Goal: Task Accomplishment & Management: Manage account settings

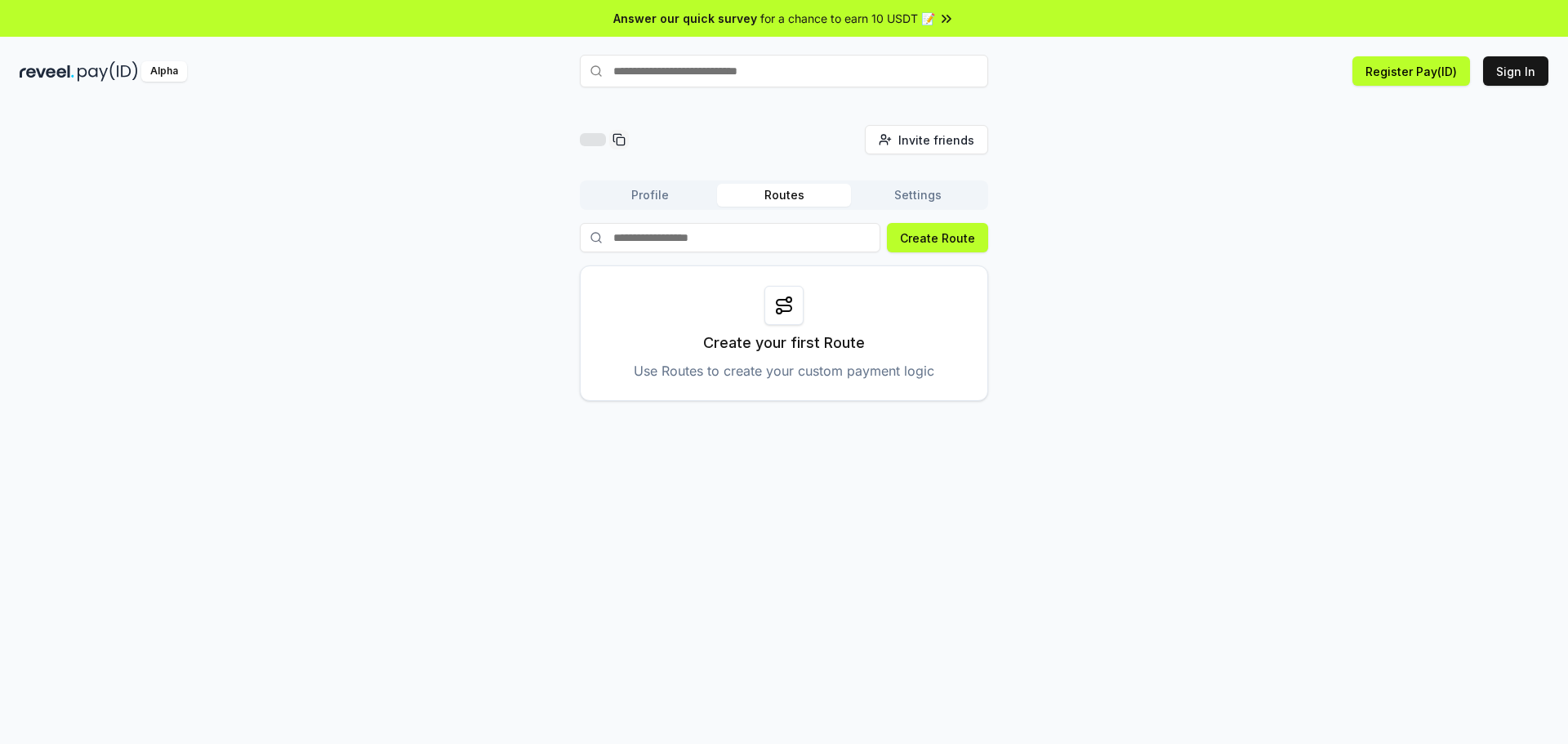
click at [769, 69] on input "text" at bounding box center [784, 71] width 408 height 33
paste input "******"
type input "******"
click at [935, 103] on button "0xemma Pay" at bounding box center [784, 103] width 408 height 29
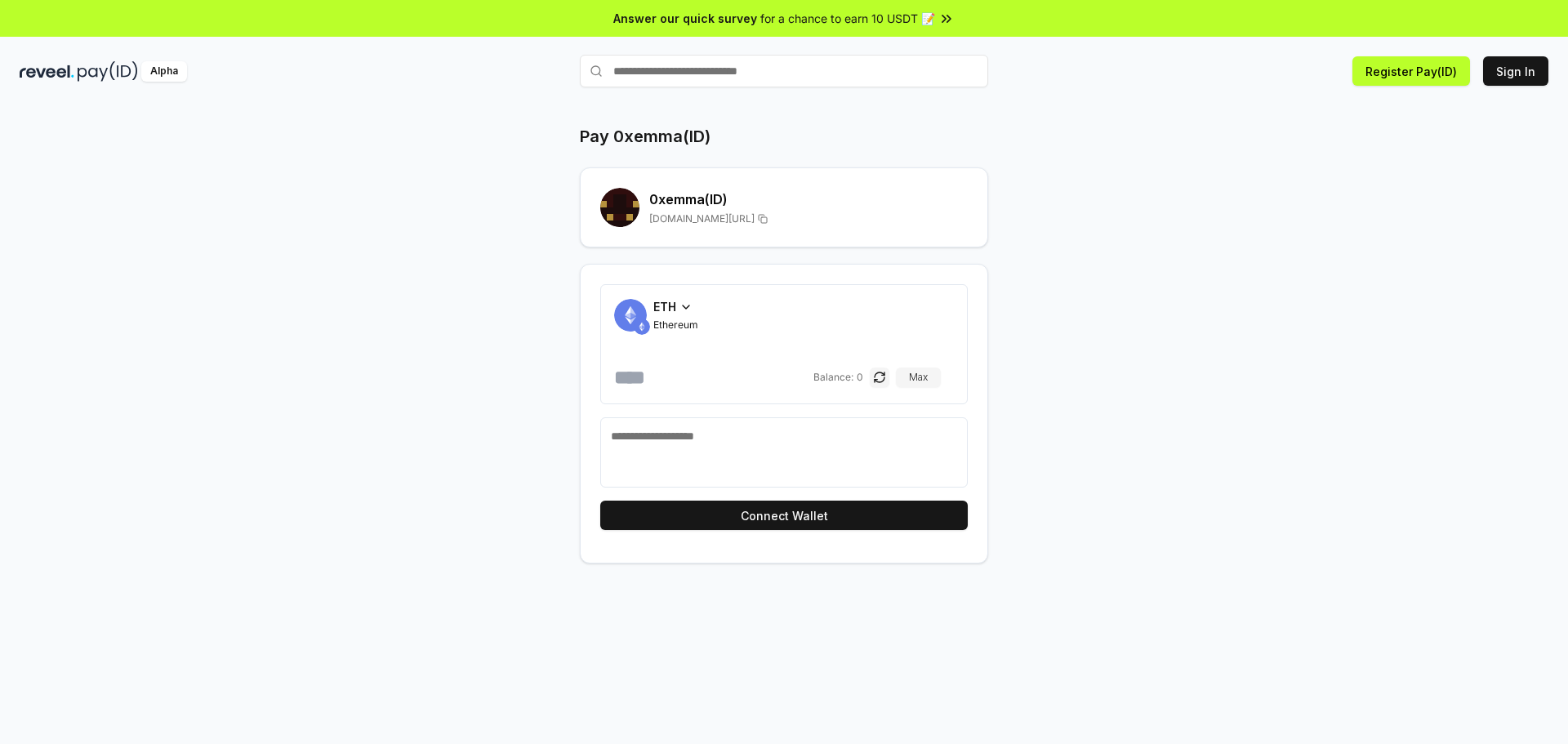
drag, startPoint x: 725, startPoint y: 162, endPoint x: 727, endPoint y: 154, distance: 8.2
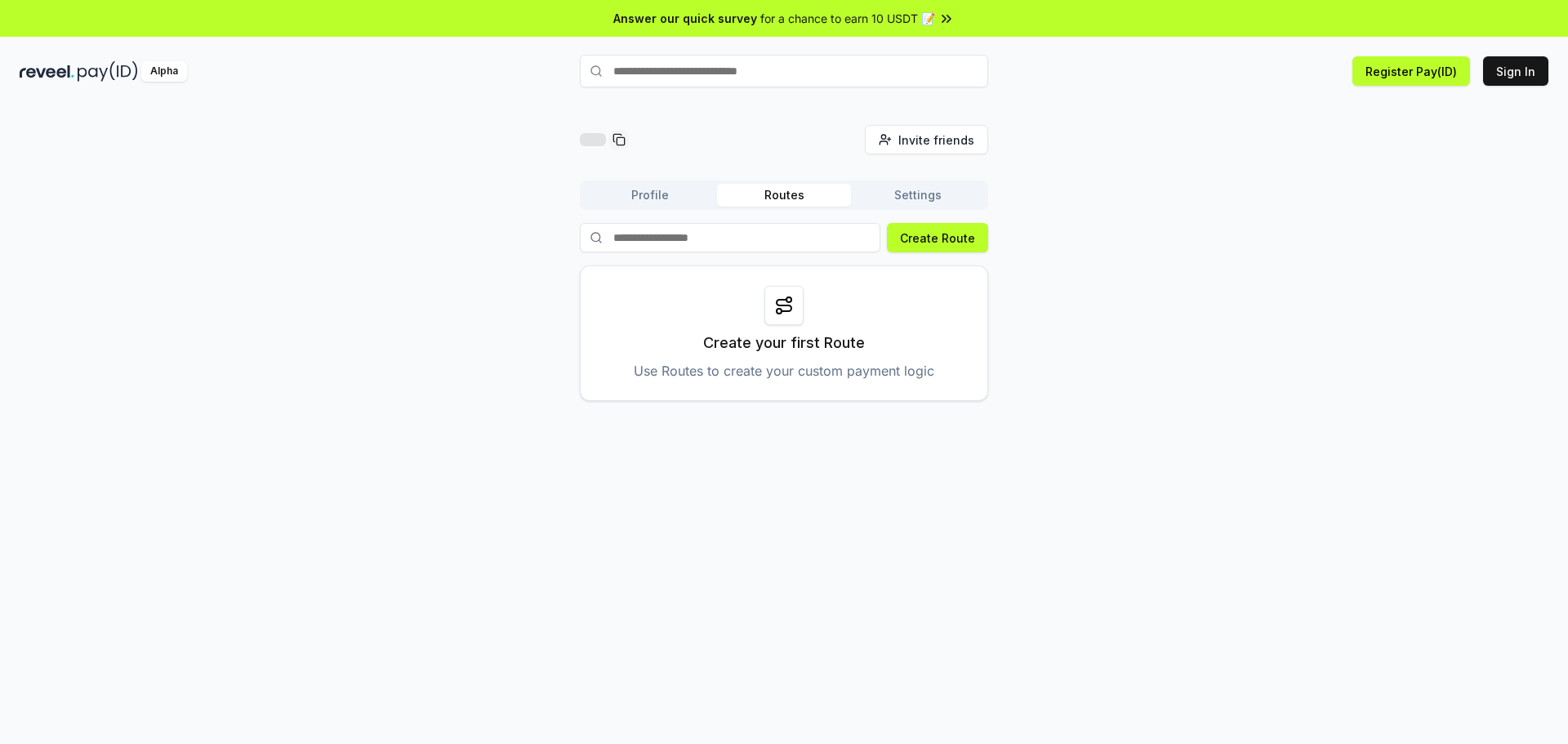
click at [774, 240] on input at bounding box center [730, 238] width 301 height 29
paste input "******"
type input "******"
click at [953, 238] on button "Create Route" at bounding box center [938, 238] width 101 height 29
click at [668, 195] on button "Profile" at bounding box center [650, 195] width 134 height 23
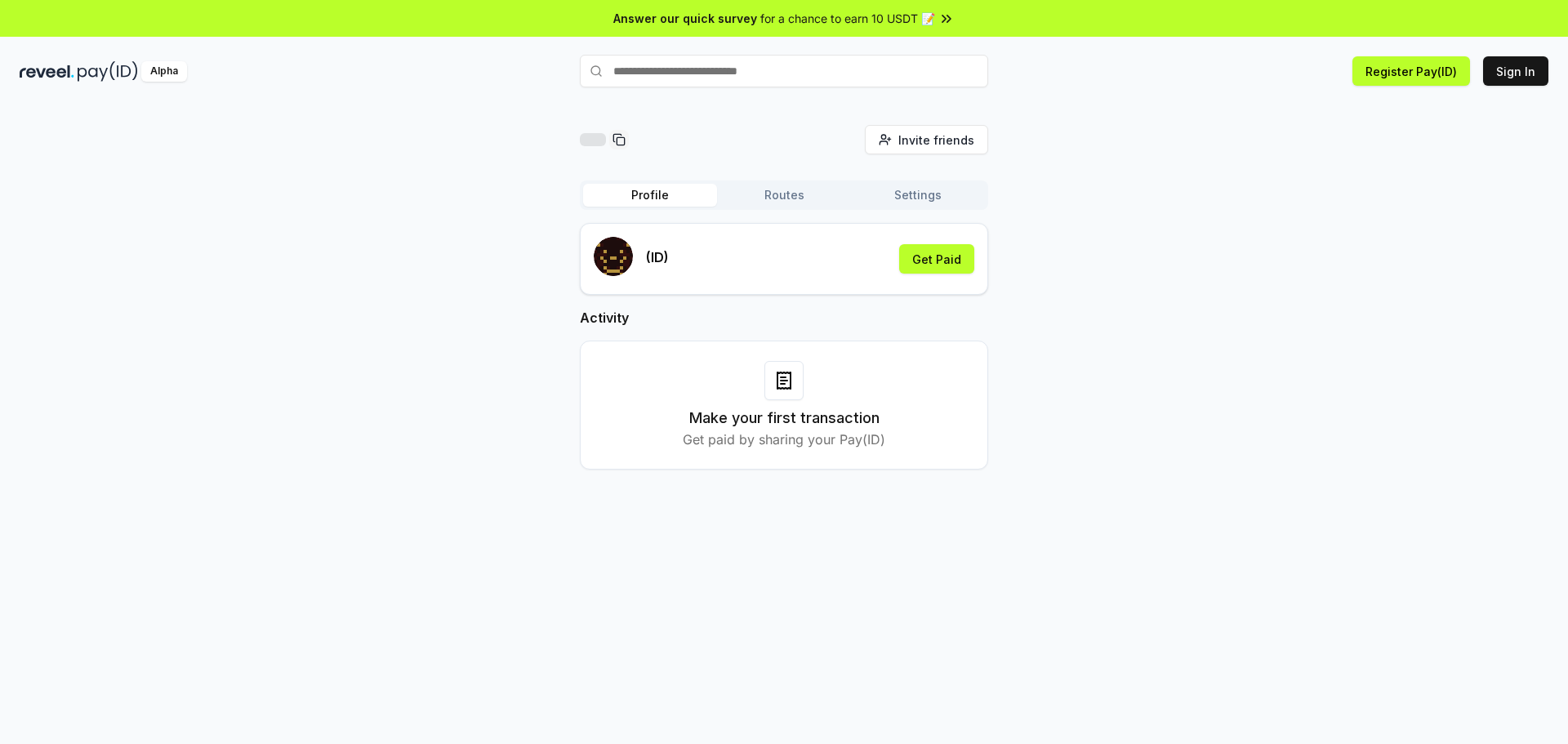
click at [722, 265] on div "(ID) Get Paid" at bounding box center [784, 258] width 381 height 44
click at [742, 267] on div "(ID) Get Paid" at bounding box center [784, 258] width 381 height 44
click at [947, 261] on button "Get Paid" at bounding box center [937, 259] width 75 height 29
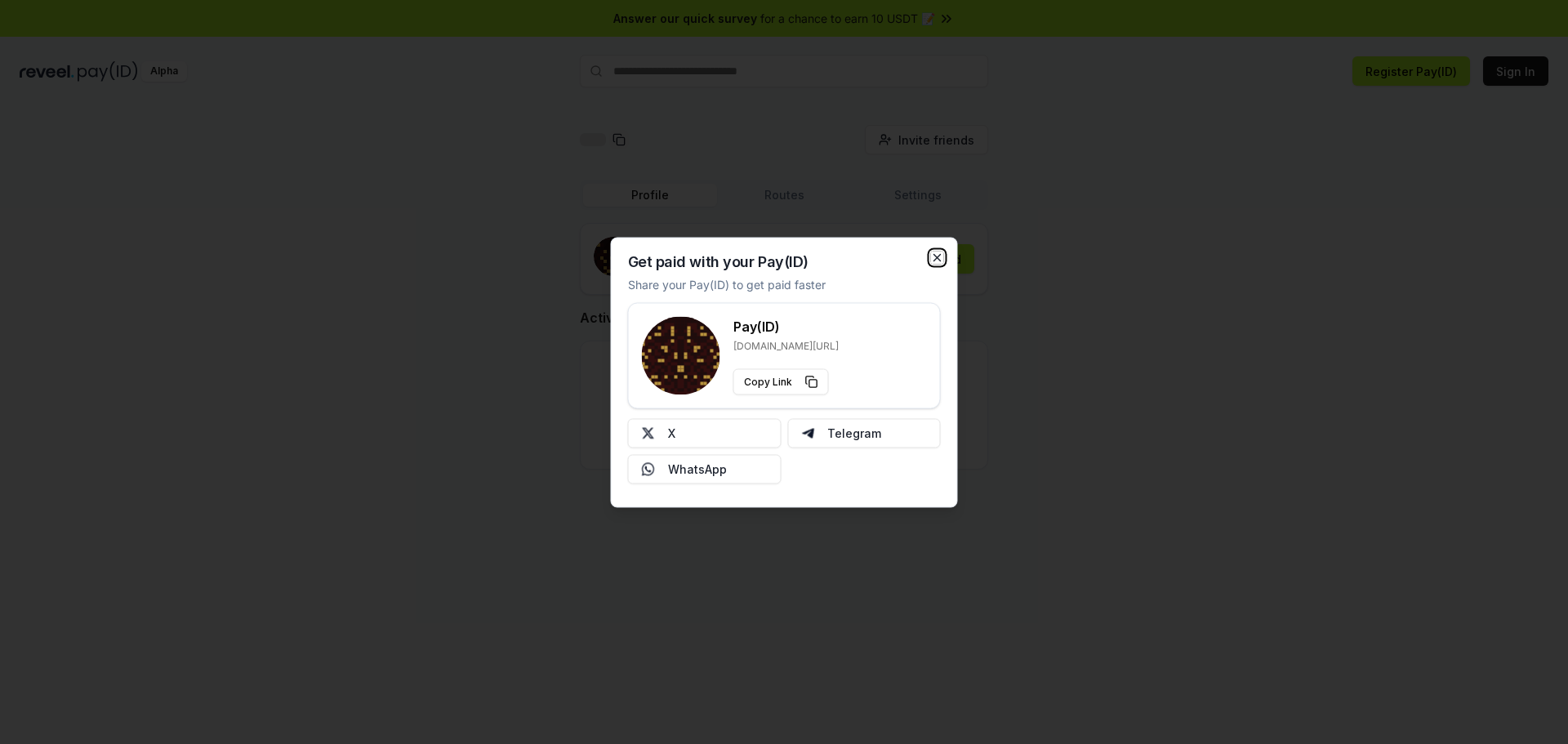
click at [938, 252] on icon "button" at bounding box center [938, 257] width 13 height 13
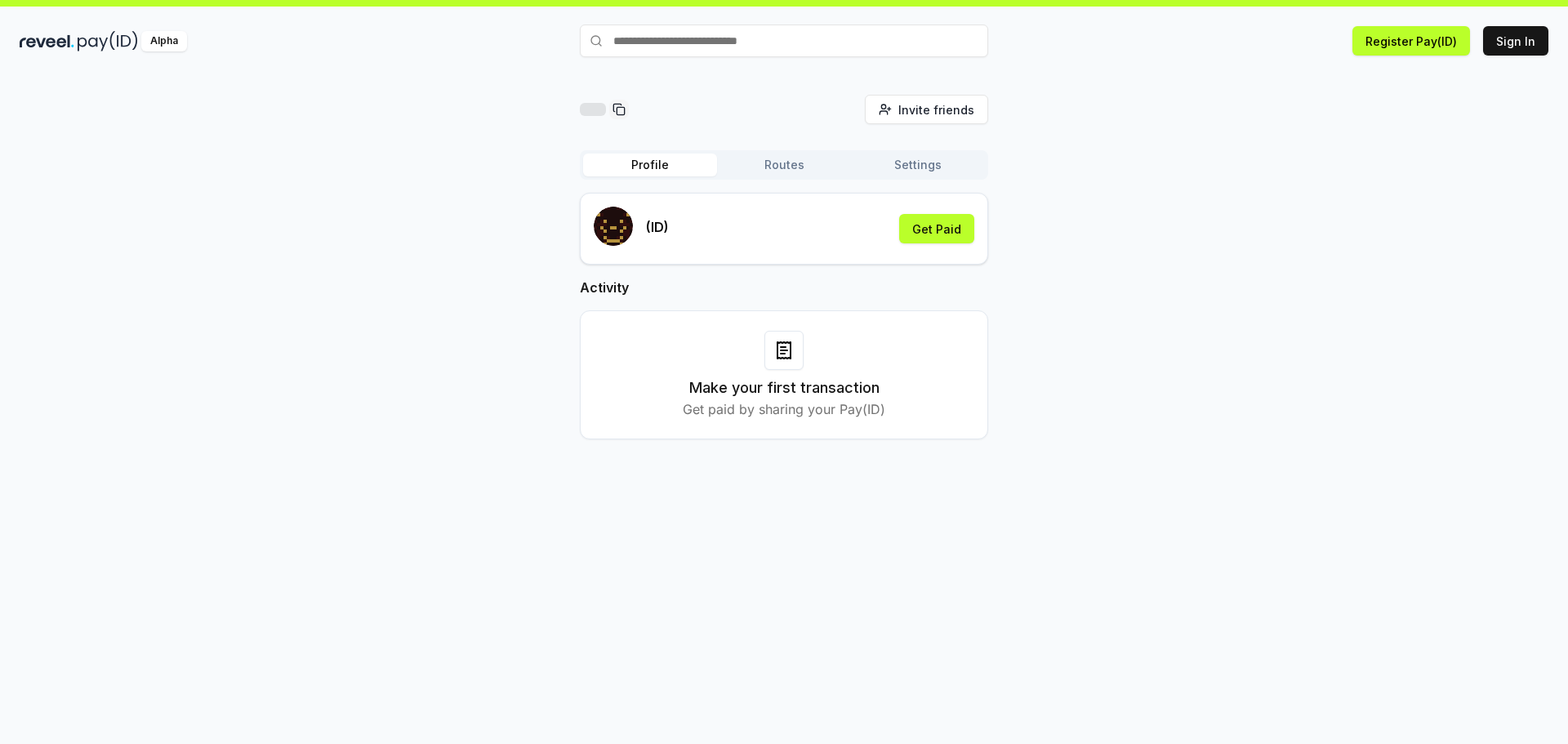
scroll to position [47, 0]
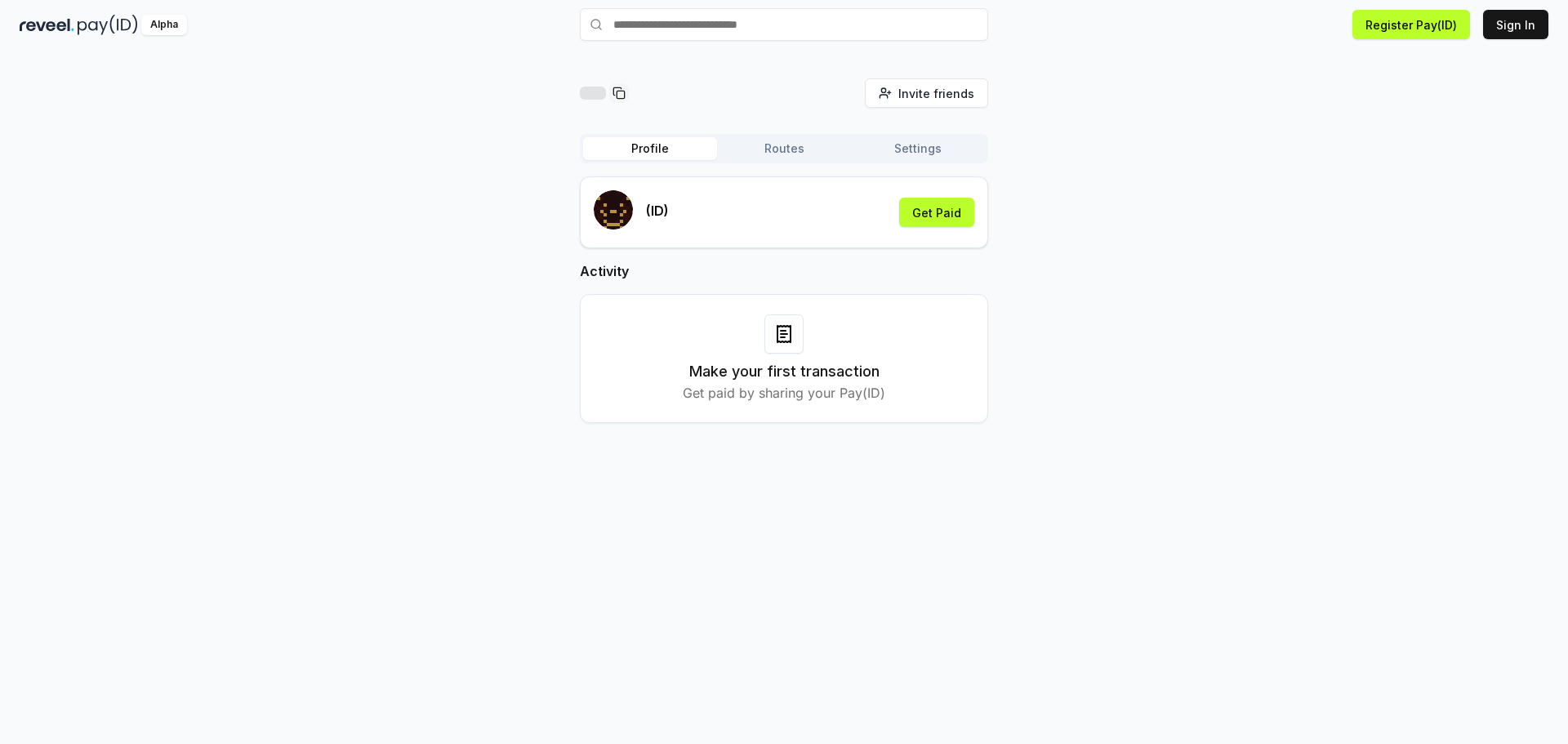
click at [749, 362] on h3 "Make your first transaction" at bounding box center [784, 371] width 190 height 23
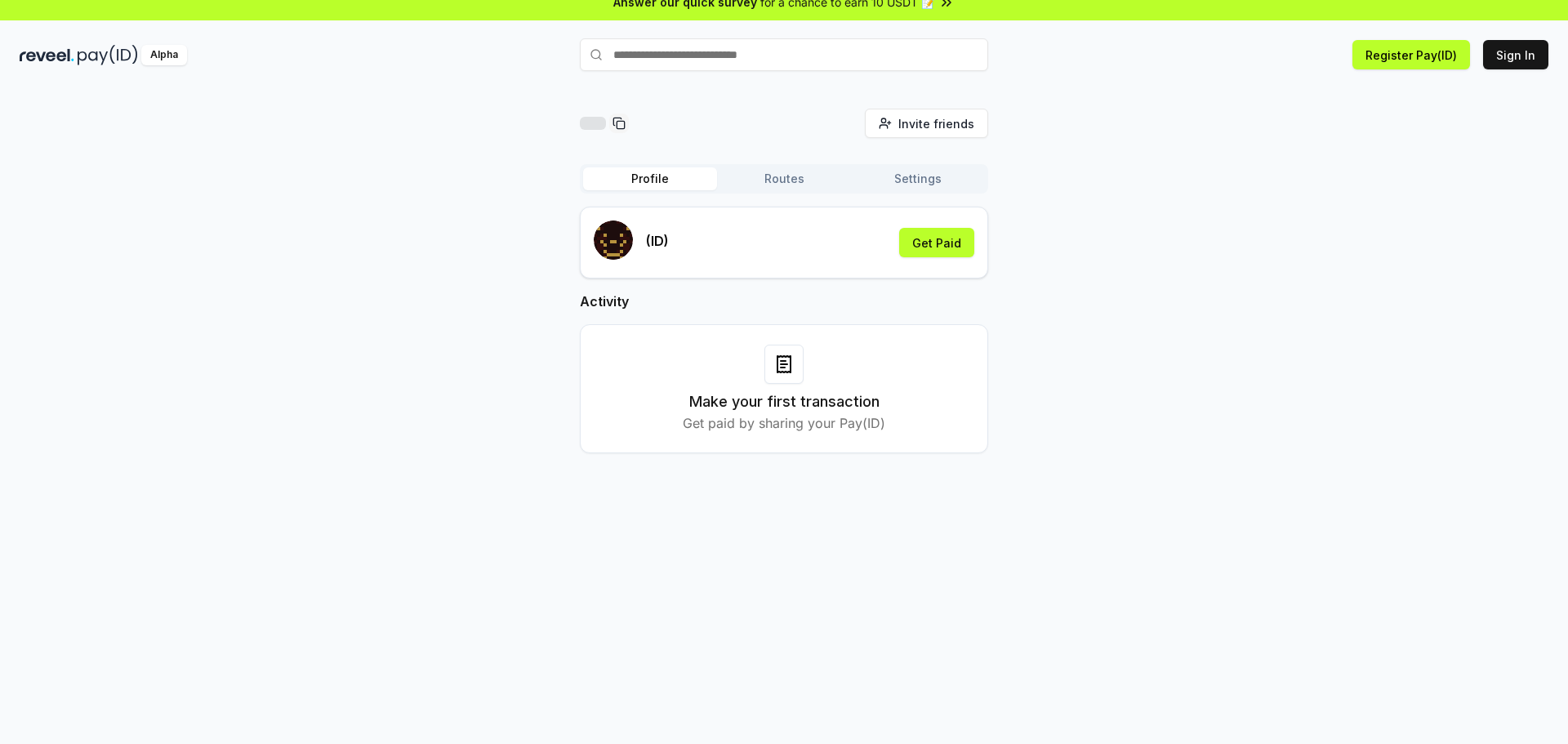
scroll to position [0, 0]
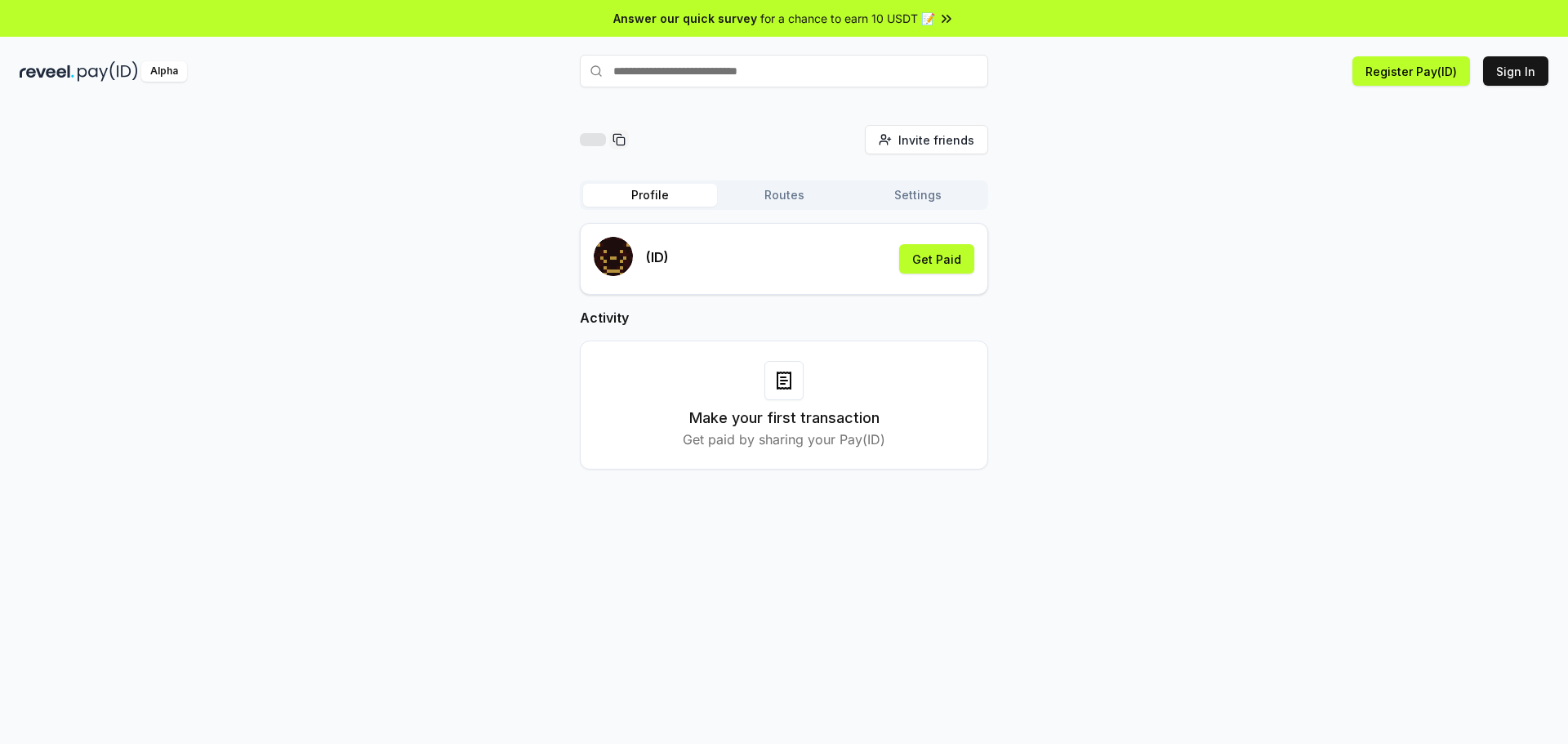
click at [916, 198] on button "Settings" at bounding box center [918, 195] width 134 height 23
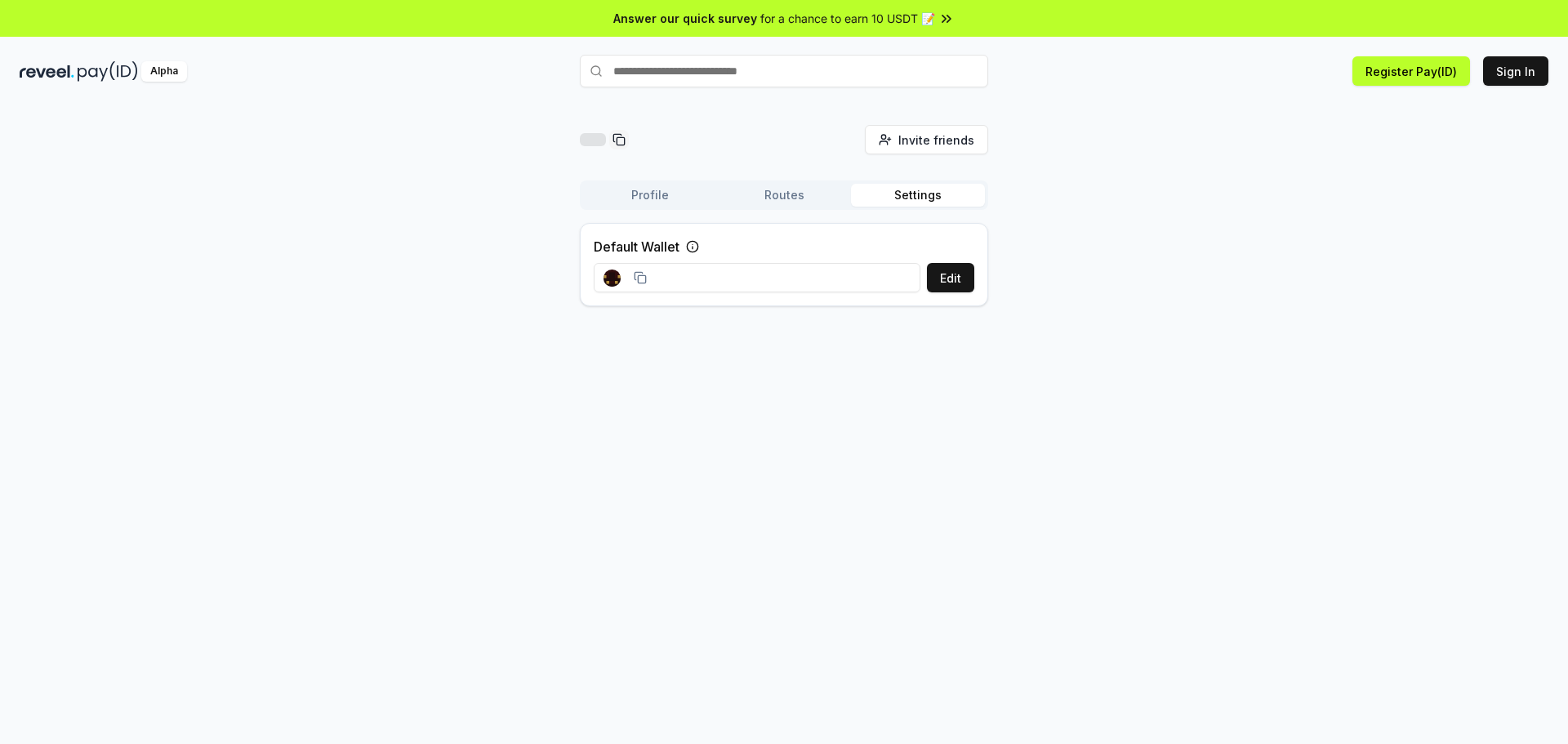
click at [767, 271] on input at bounding box center [757, 277] width 327 height 29
click at [730, 285] on input at bounding box center [757, 277] width 327 height 29
drag, startPoint x: 643, startPoint y: 279, endPoint x: 846, endPoint y: 270, distance: 203.2
click at [787, 271] on div "Edit" at bounding box center [784, 277] width 381 height 29
click at [688, 242] on icon at bounding box center [692, 246] width 13 height 13
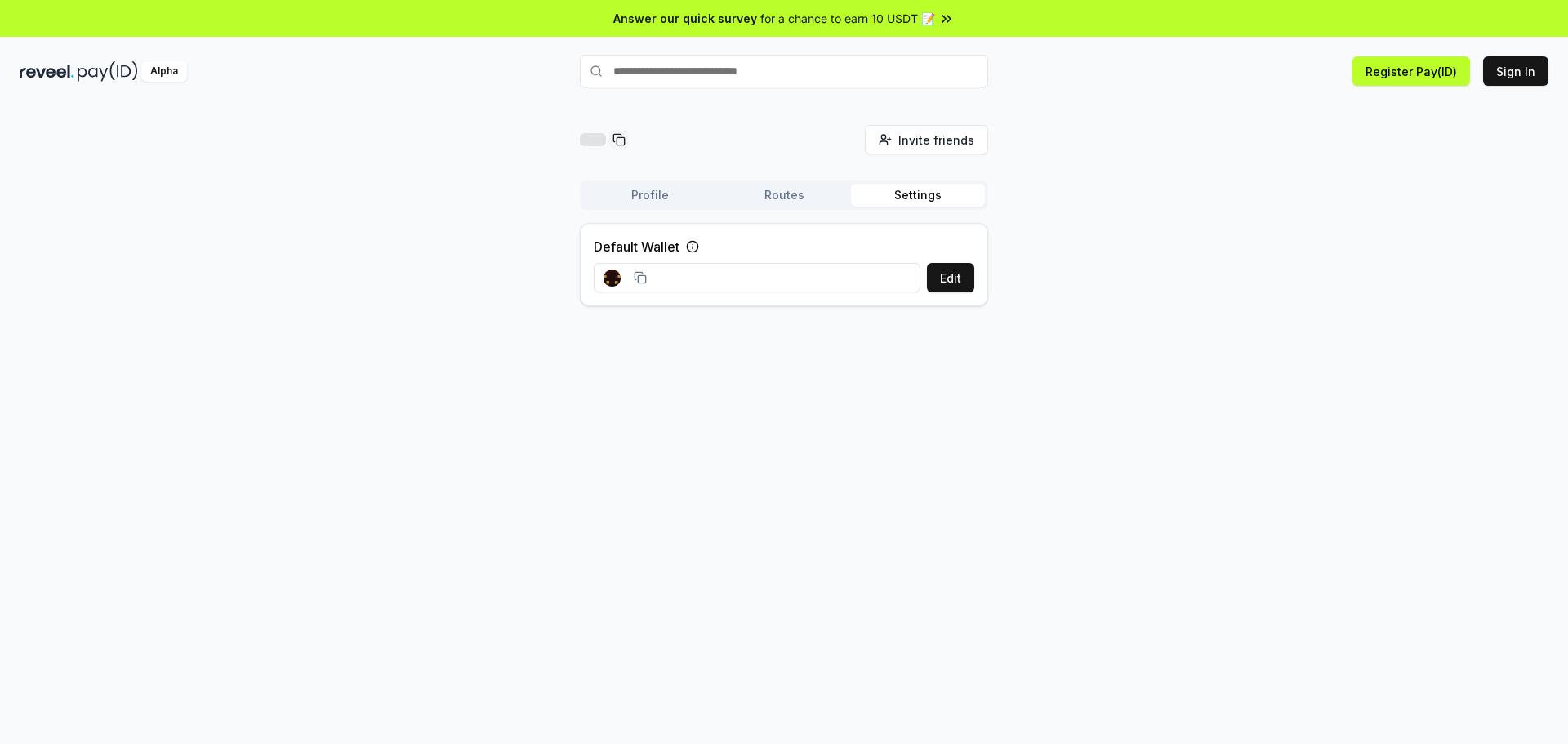
click at [645, 271] on div at bounding box center [625, 278] width 43 height 17
click at [970, 275] on button "Edit" at bounding box center [951, 277] width 48 height 29
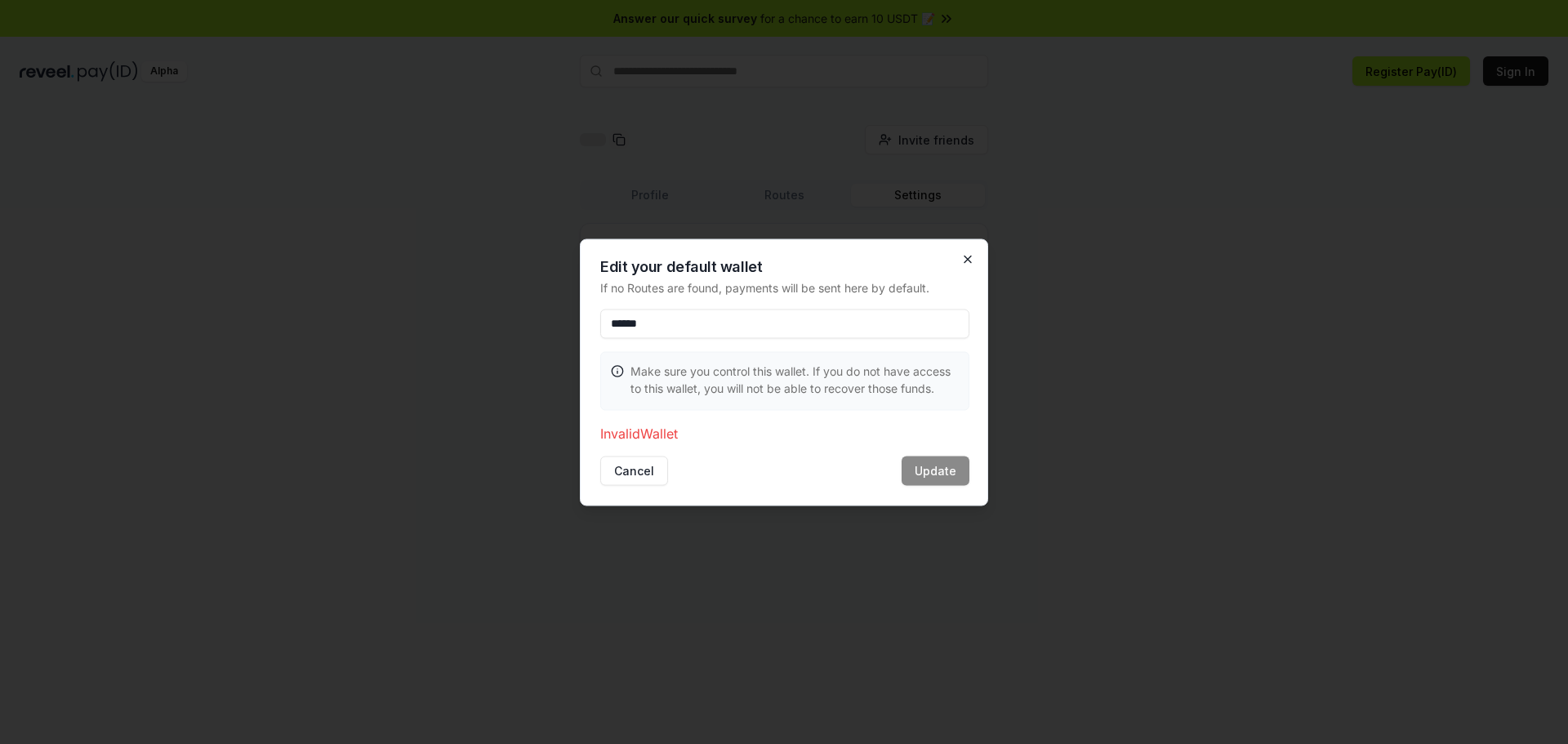
type input "******"
click at [965, 258] on icon "button" at bounding box center [967, 258] width 13 height 13
